Goal: Transaction & Acquisition: Purchase product/service

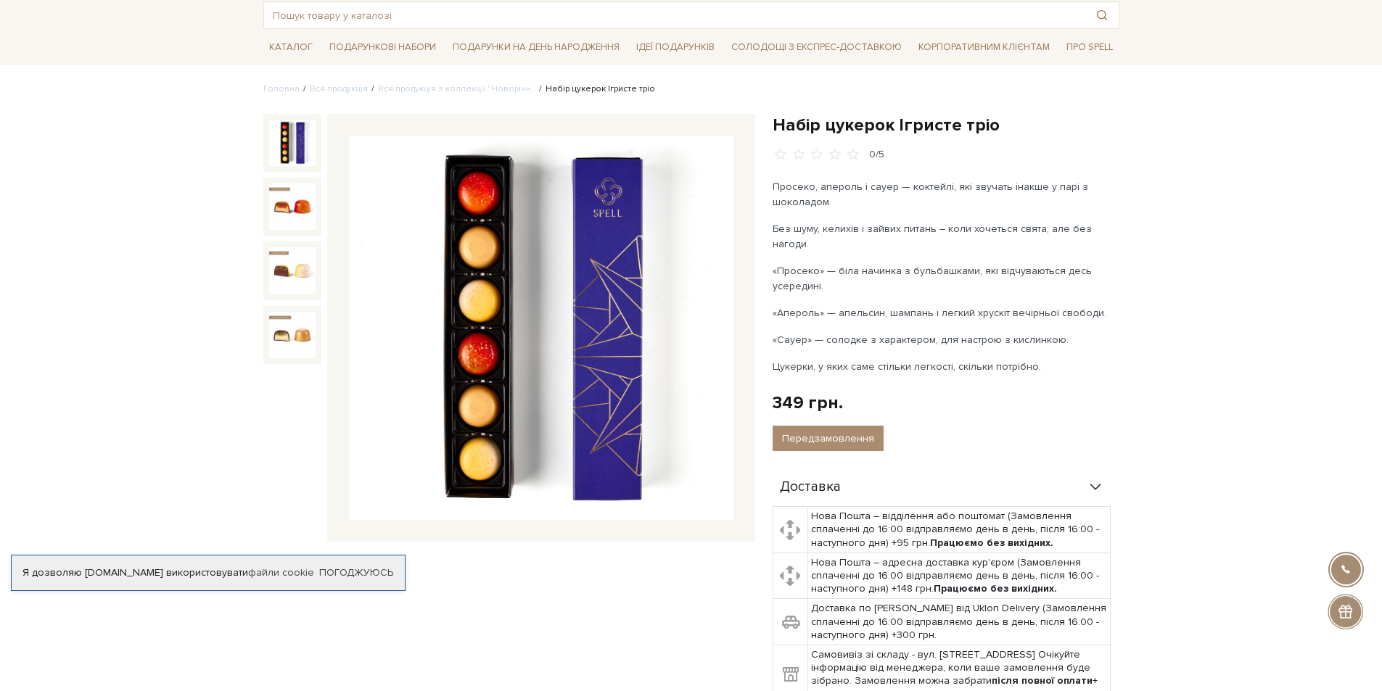
scroll to position [90, 0]
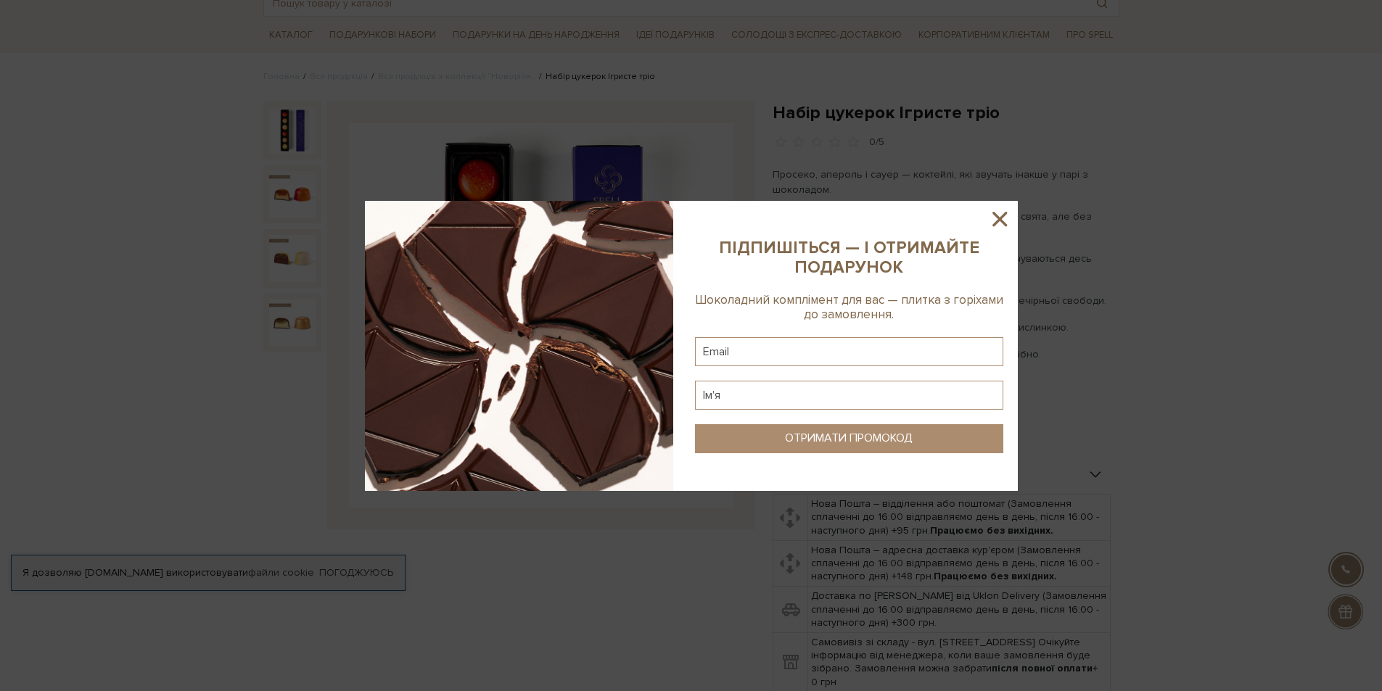
click at [998, 215] on icon at bounding box center [999, 219] width 25 height 25
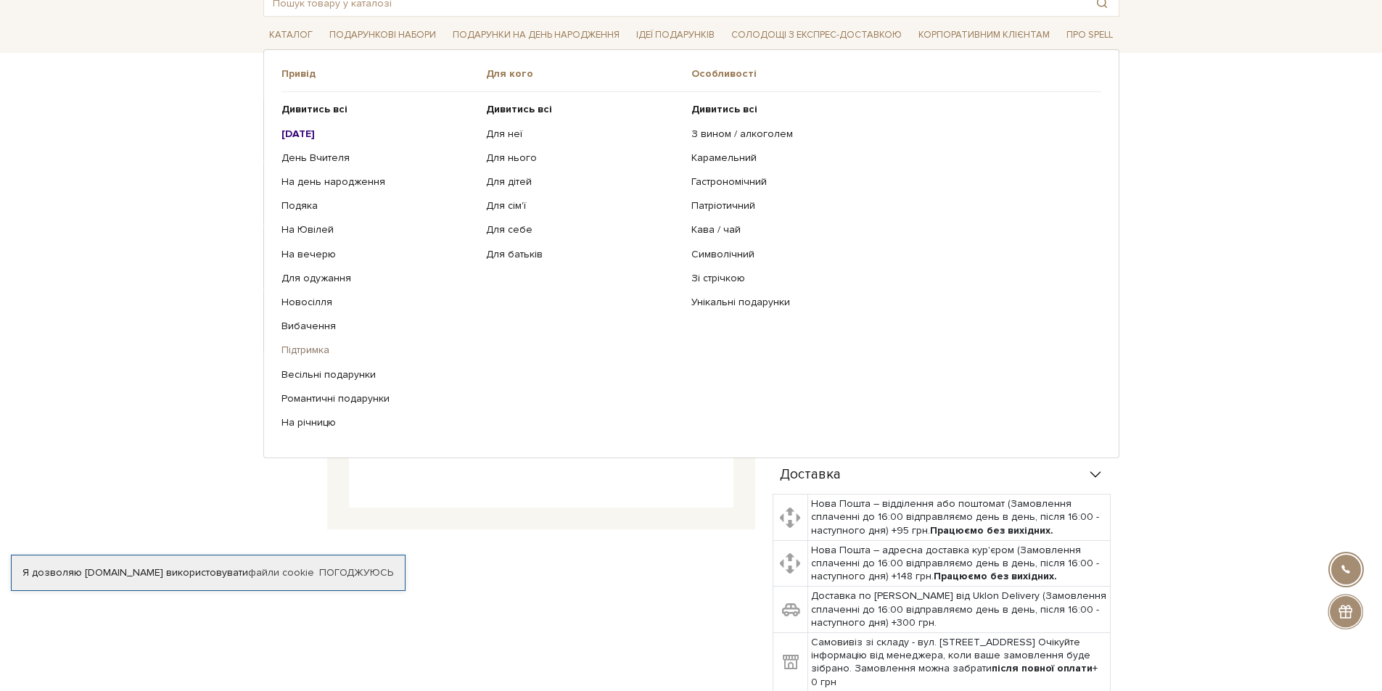
click at [299, 350] on link "Підтримка" at bounding box center [378, 350] width 194 height 13
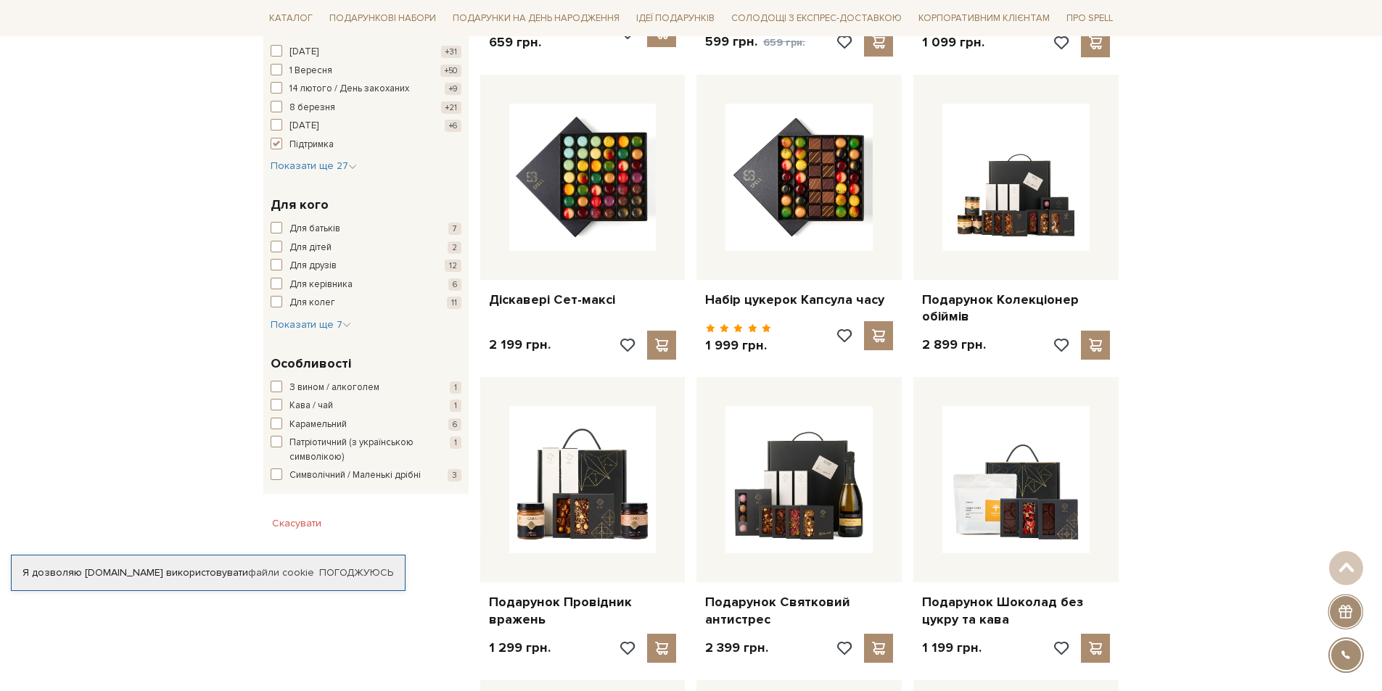
scroll to position [512, 0]
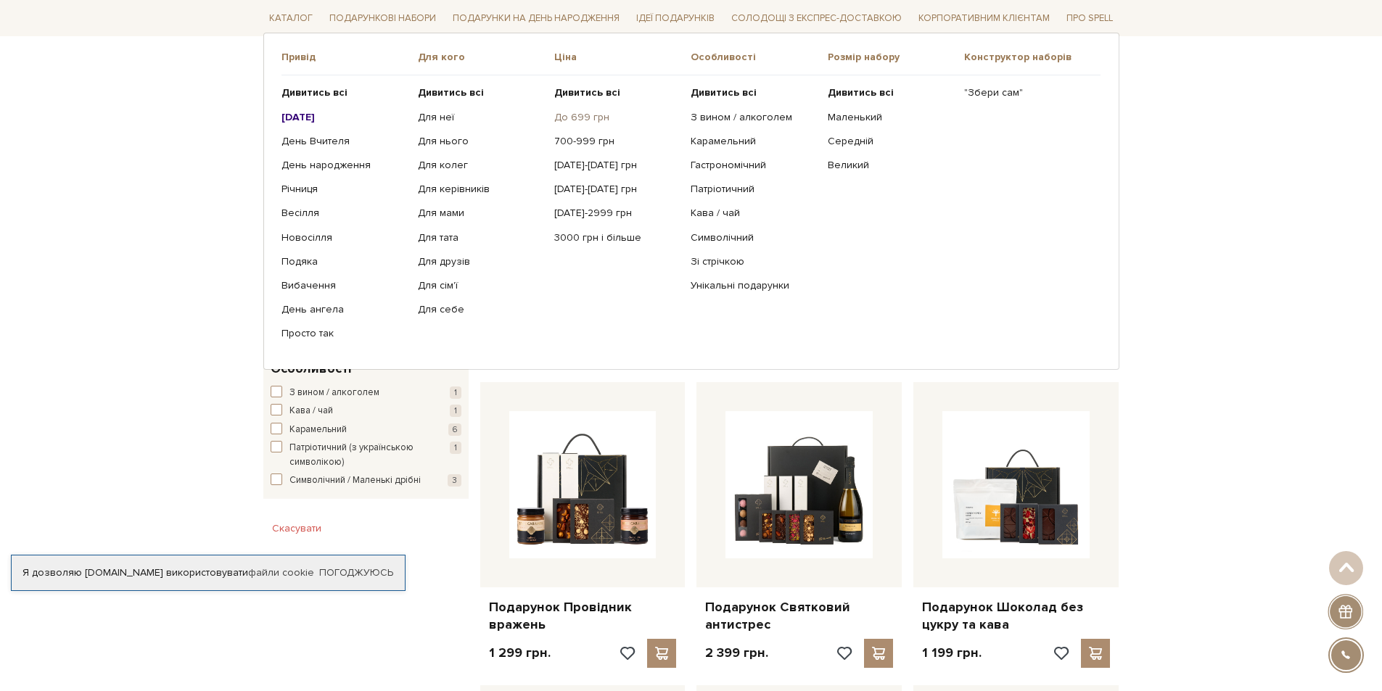
click at [586, 121] on link "До 699 грн" at bounding box center [616, 116] width 125 height 13
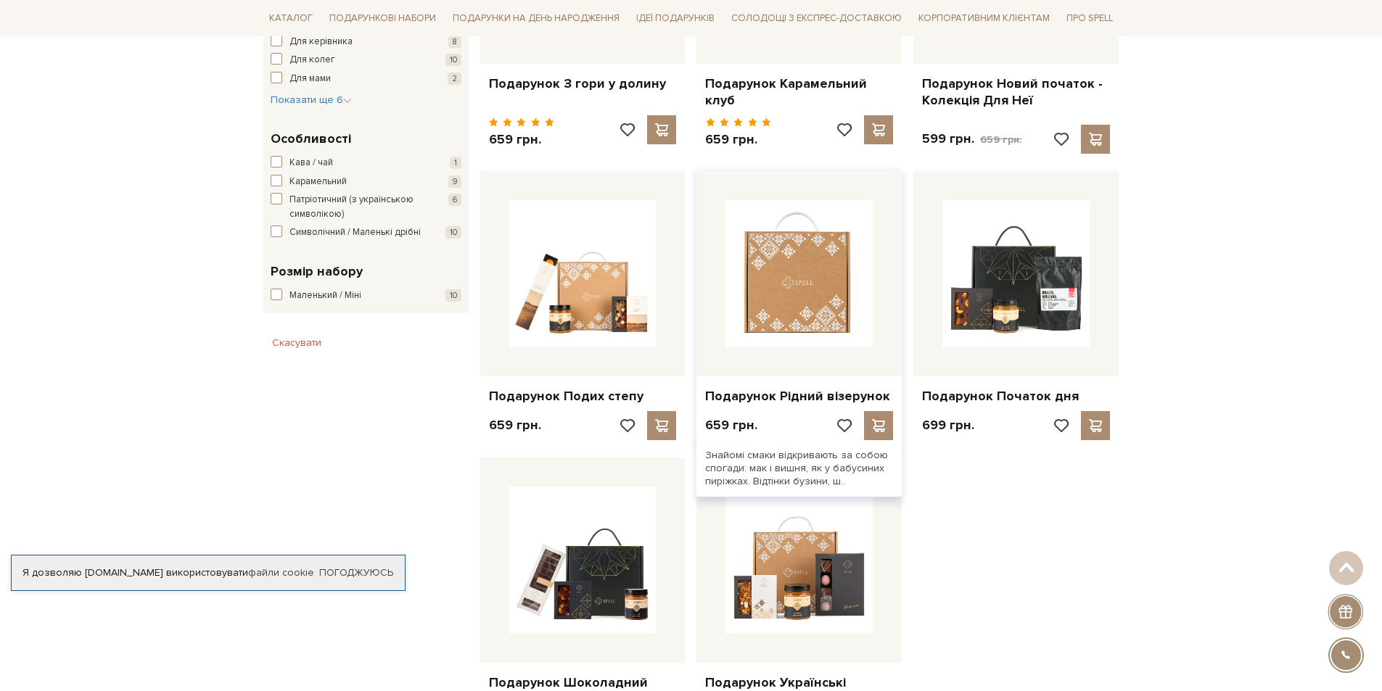
scroll to position [731, 0]
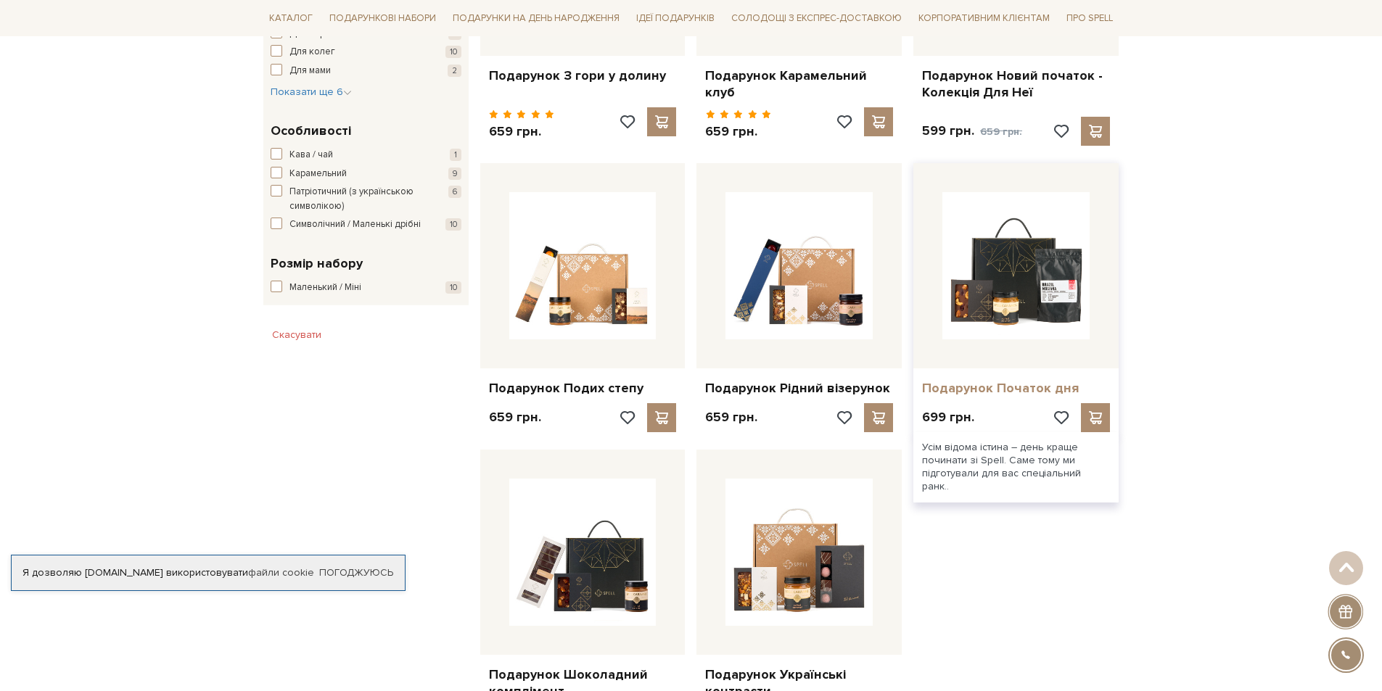
click at [1015, 380] on link "Подарунок Початок дня" at bounding box center [1016, 388] width 188 height 17
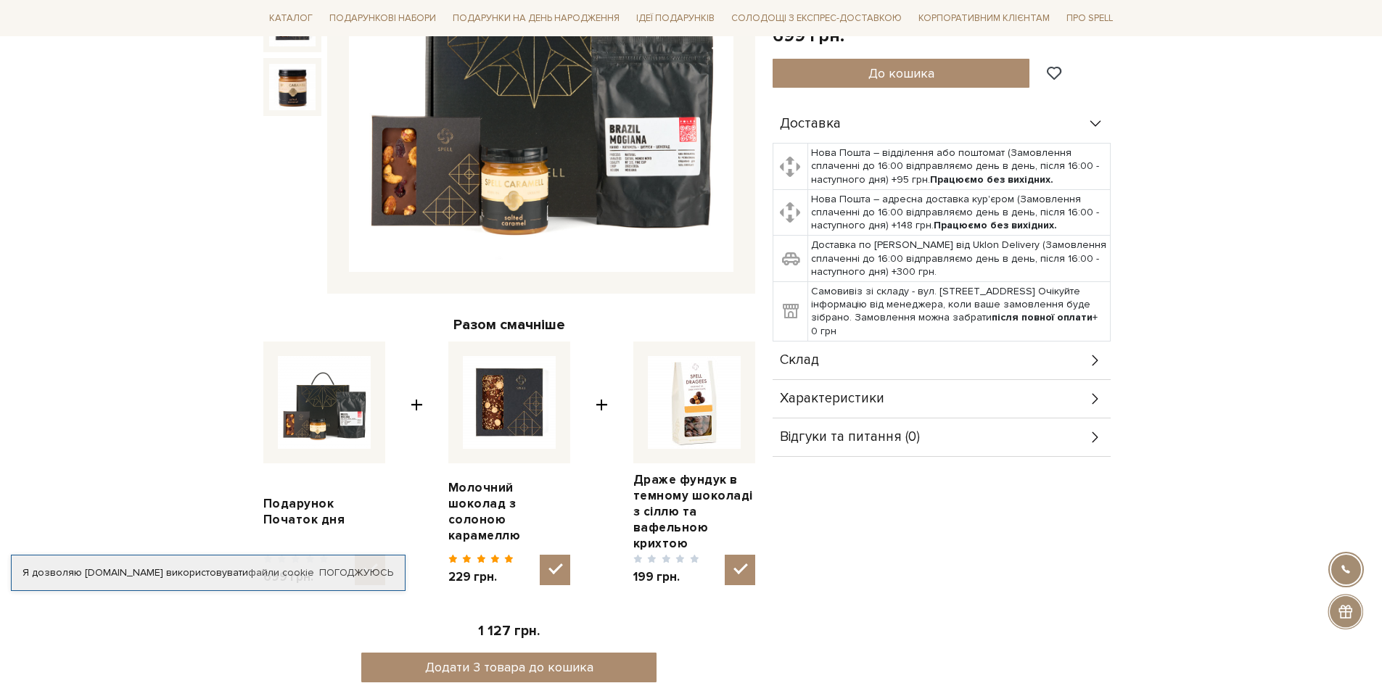
scroll to position [326, 0]
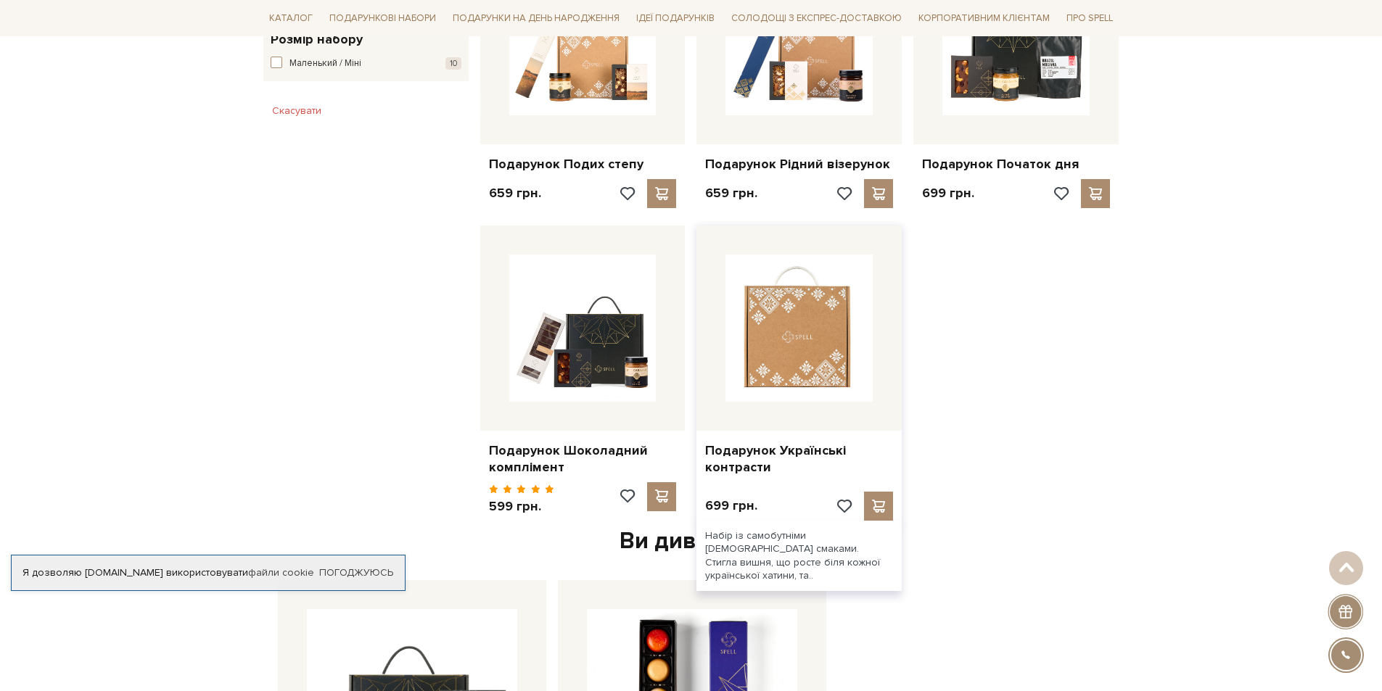
scroll to position [955, 0]
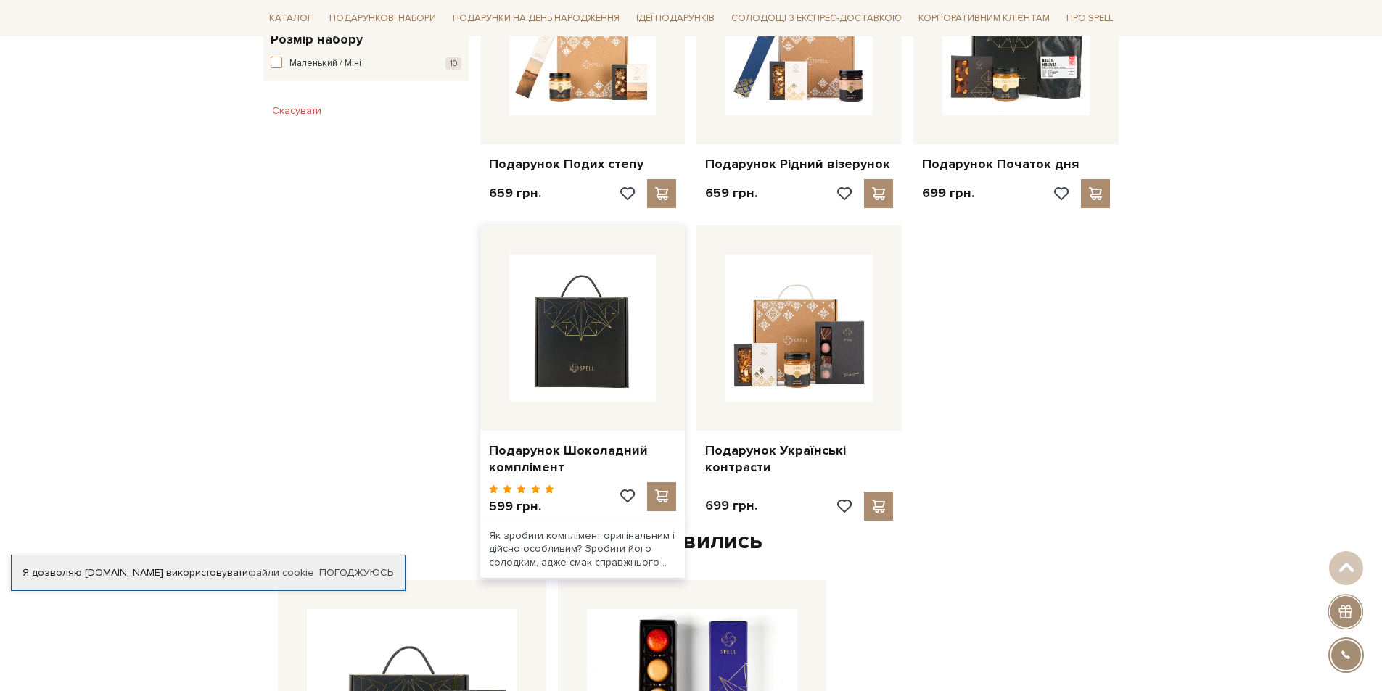
click at [552, 350] on img at bounding box center [582, 328] width 147 height 147
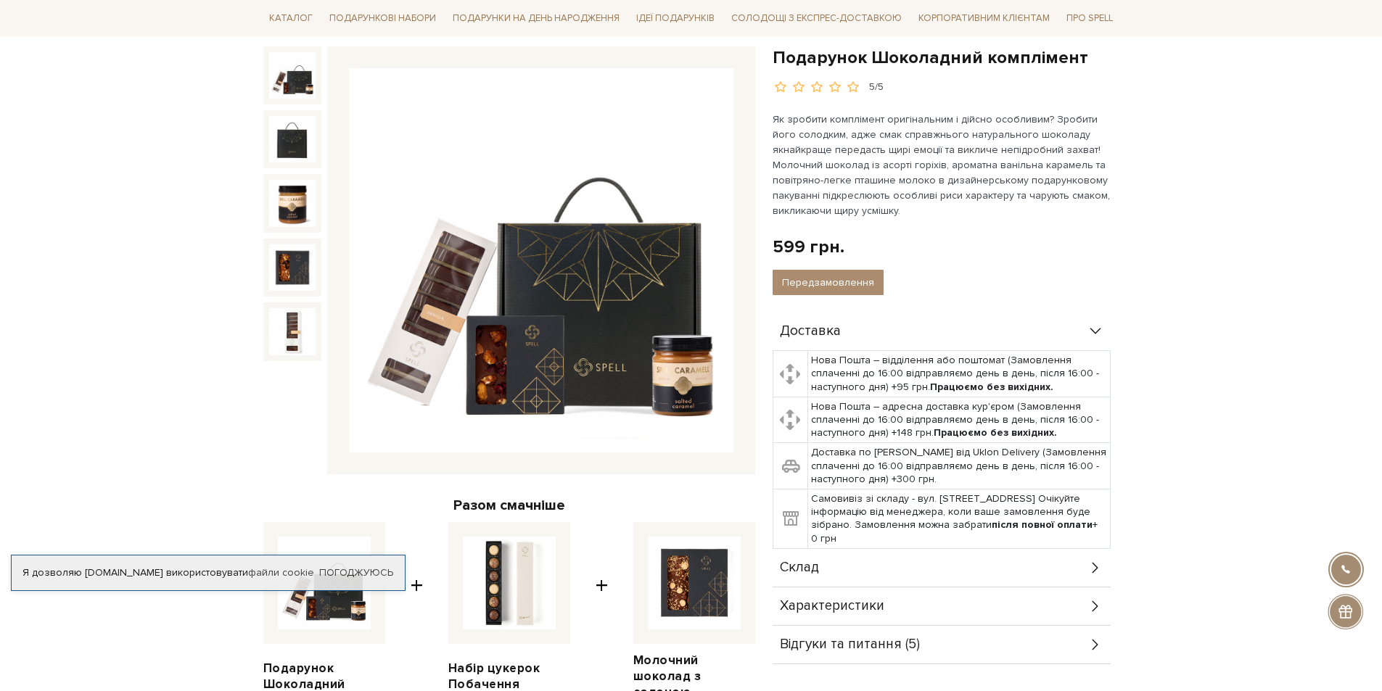
scroll to position [144, 0]
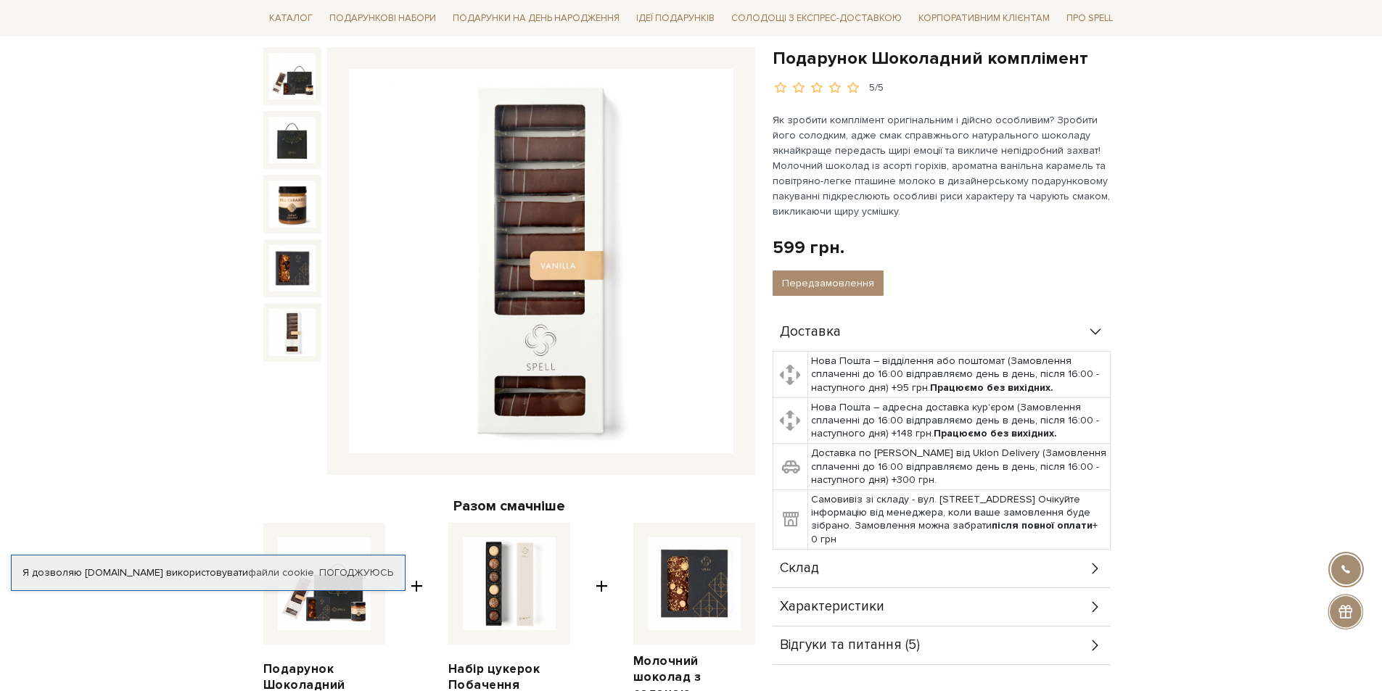
click at [293, 321] on img at bounding box center [292, 332] width 46 height 46
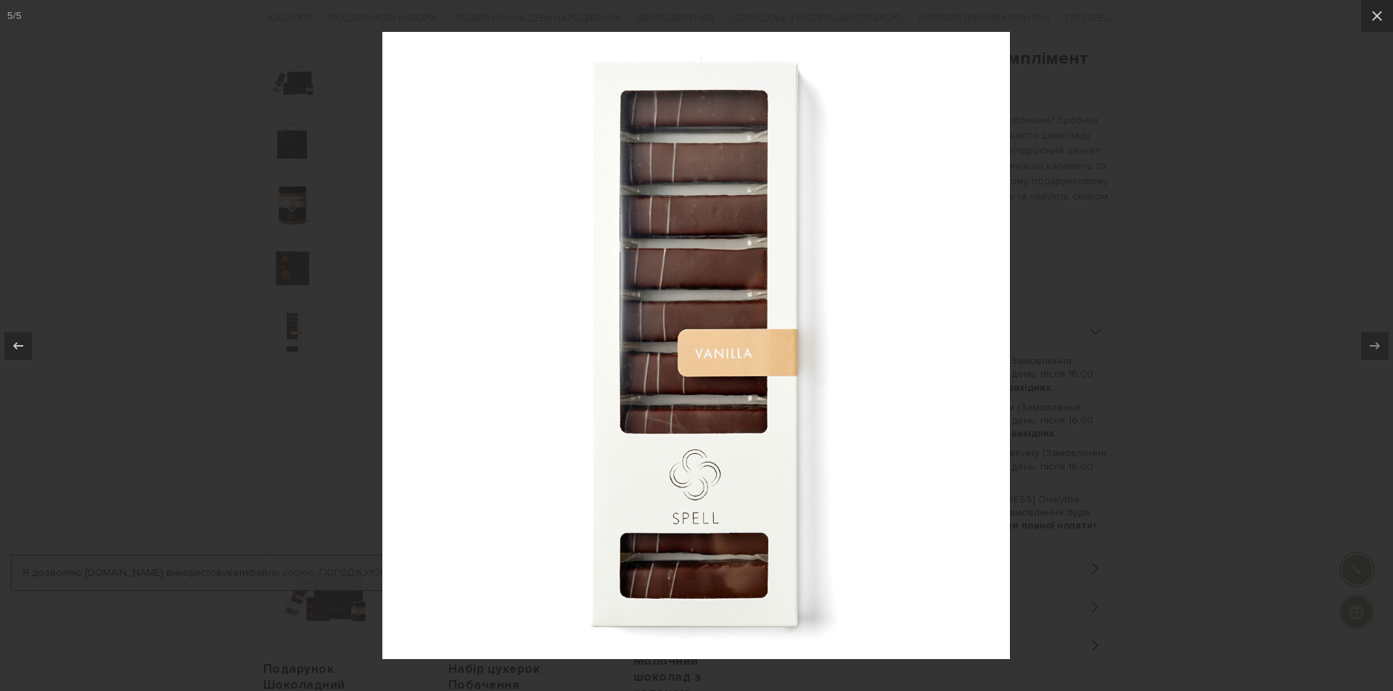
click at [1129, 321] on div at bounding box center [696, 345] width 1393 height 691
